Goal: Transaction & Acquisition: Purchase product/service

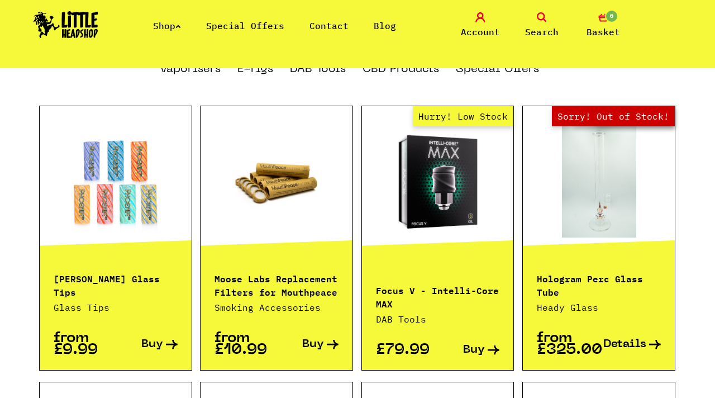
scroll to position [753, 0]
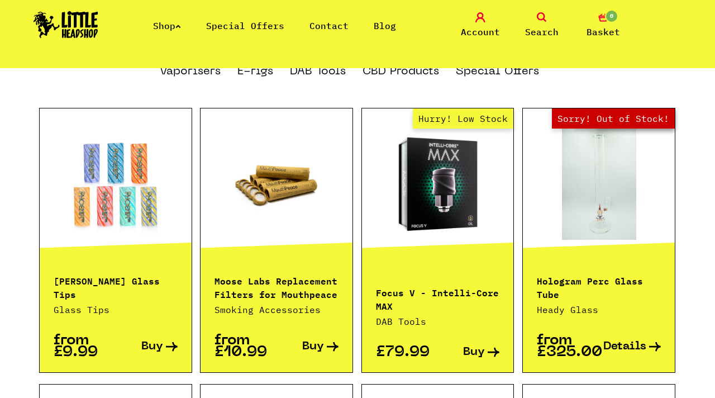
click at [161, 33] on div "Shop Special Offers Contact Blog Account Search 0 Basket" at bounding box center [357, 25] width 715 height 51
click at [174, 27] on link "Shop" at bounding box center [167, 25] width 28 height 11
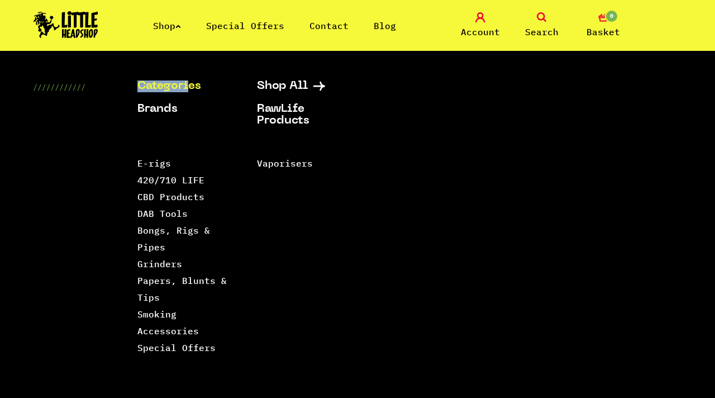
drag, startPoint x: 189, startPoint y: 86, endPoint x: 126, endPoint y: 89, distance: 63.2
click at [126, 89] on div "Categories Shop All Brands RawLife Products Special Offers Contact Backwoods Bl…" at bounding box center [357, 273] width 715 height 387
click at [172, 231] on link "Bongs, Rigs & Pipes" at bounding box center [173, 238] width 73 height 28
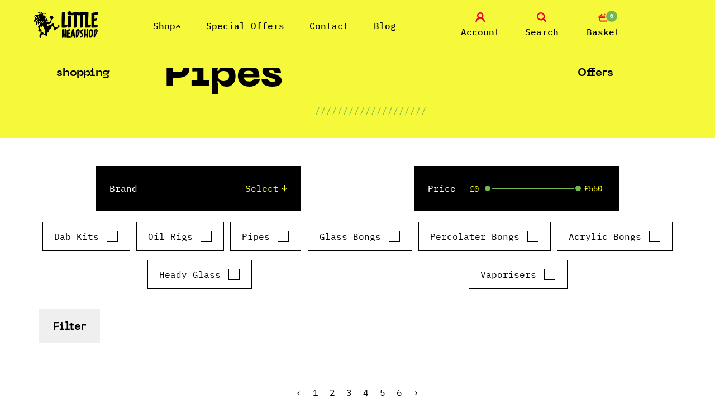
scroll to position [82, 0]
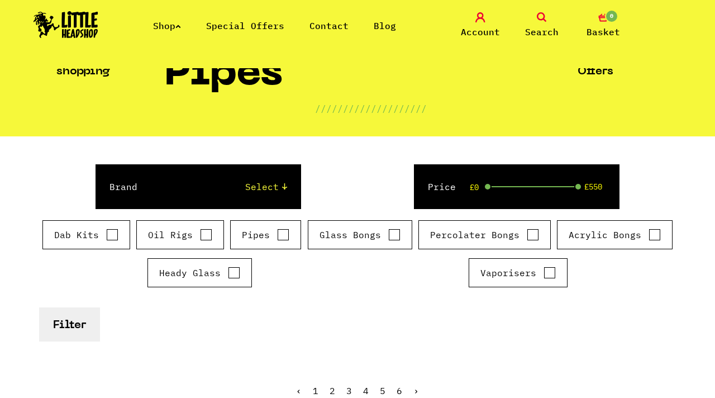
click at [390, 236] on input "Glass Bongs" at bounding box center [394, 234] width 12 height 11
checkbox input "true"
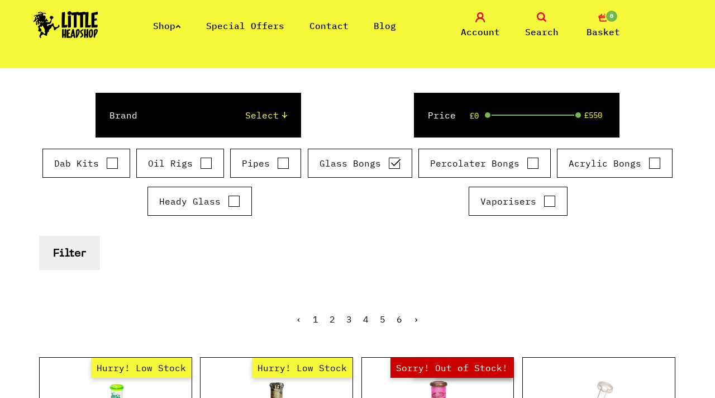
scroll to position [163, 0]
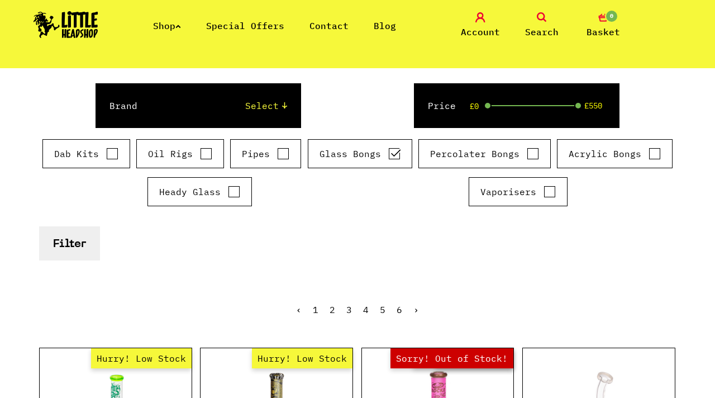
click at [529, 150] on input "Percolater Bongs" at bounding box center [532, 153] width 12 height 11
checkbox input "true"
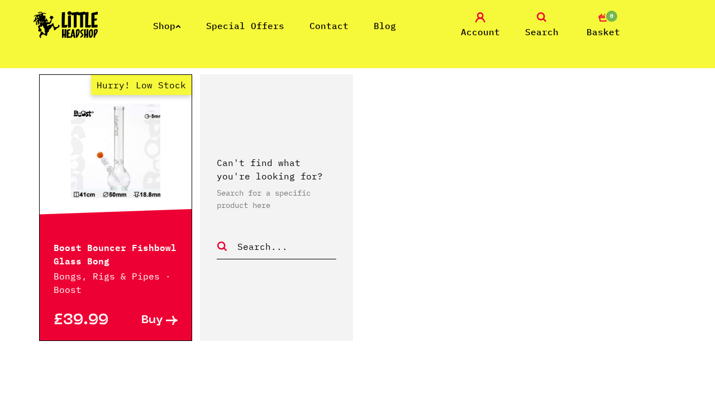
scroll to position [1880, 0]
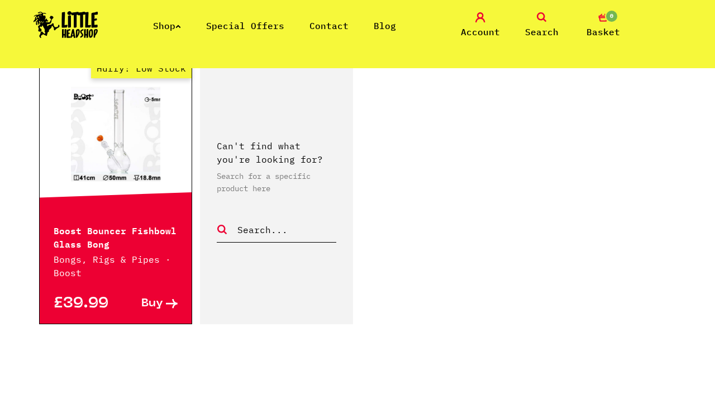
click at [333, 395] on link "2" at bounding box center [332, 400] width 6 height 11
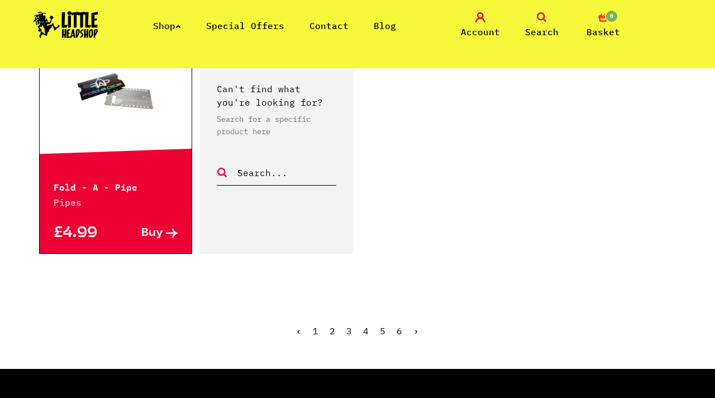
scroll to position [1899, 0]
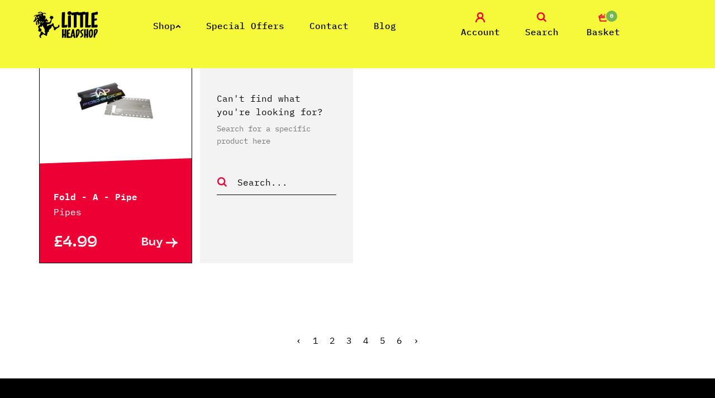
click at [333, 334] on span "2" at bounding box center [332, 339] width 6 height 11
click at [336, 324] on ul "‹ 1 2 3 4 5 6 ›" at bounding box center [357, 348] width 636 height 48
click at [334, 334] on span "2" at bounding box center [332, 339] width 6 height 11
click at [332, 334] on span "2" at bounding box center [332, 339] width 6 height 11
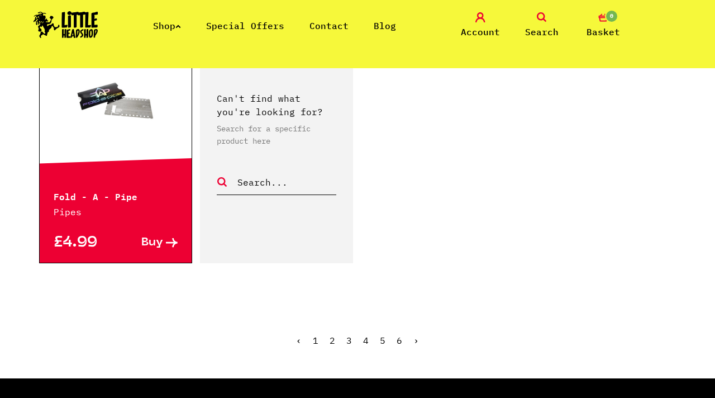
click at [332, 334] on span "2" at bounding box center [332, 339] width 6 height 11
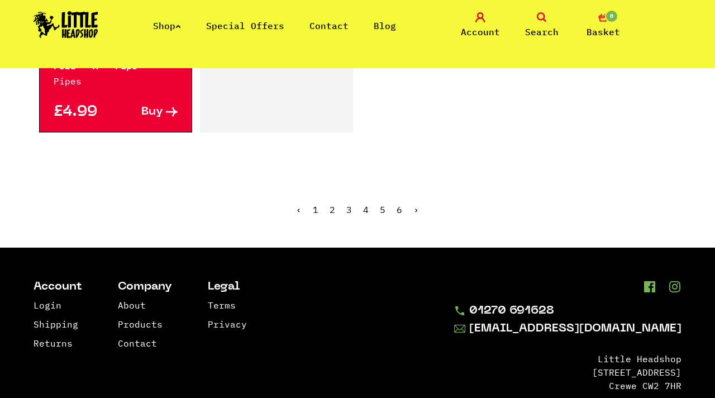
scroll to position [2038, 0]
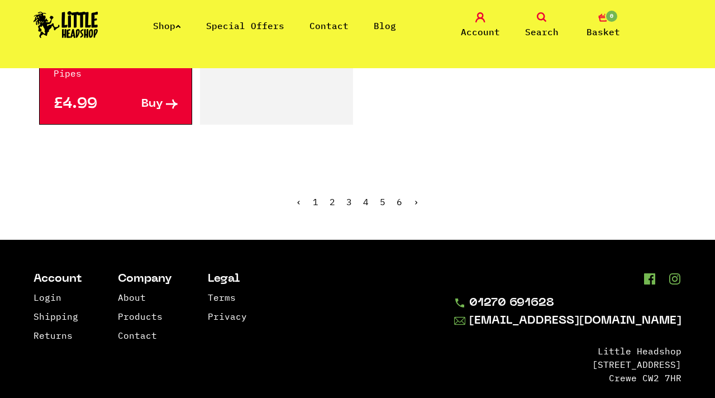
click at [416, 196] on link "›" at bounding box center [416, 201] width 6 height 11
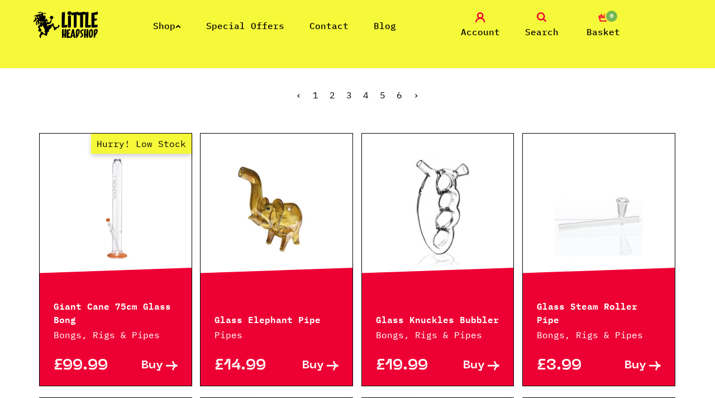
scroll to position [350, 0]
